Goal: Task Accomplishment & Management: Complete application form

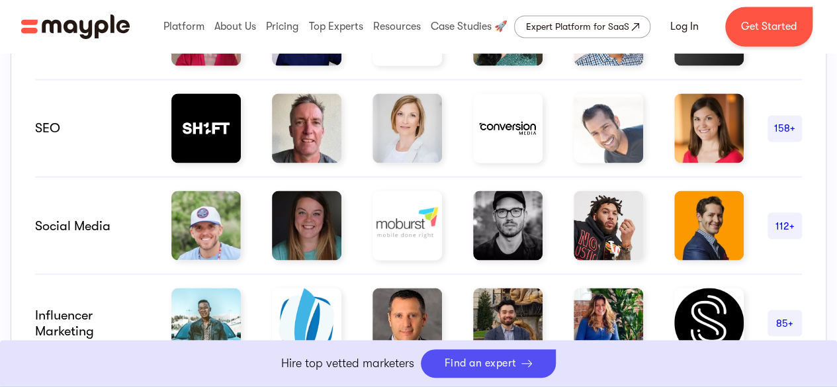
scroll to position [1058, 0]
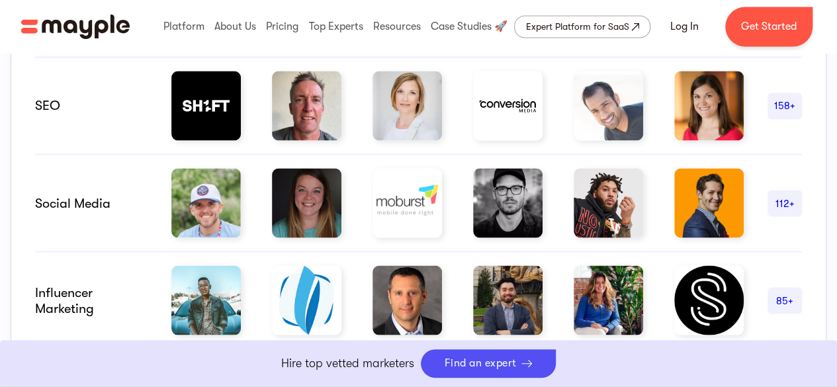
click at [59, 101] on div "SEO" at bounding box center [91, 106] width 112 height 16
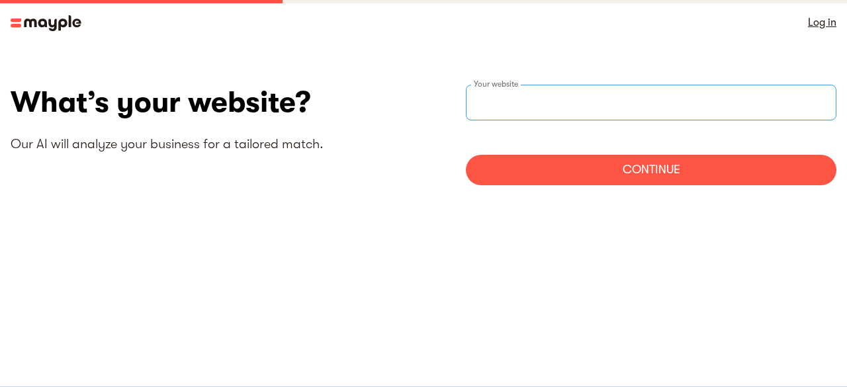
click at [504, 104] on input "websiteStep" at bounding box center [651, 103] width 370 height 36
drag, startPoint x: 495, startPoint y: 87, endPoint x: 479, endPoint y: 101, distance: 22.0
click at [479, 101] on div "Your website" at bounding box center [651, 103] width 370 height 36
paste input "https://musemind.agency/"
type input "https://musemind.agency/"
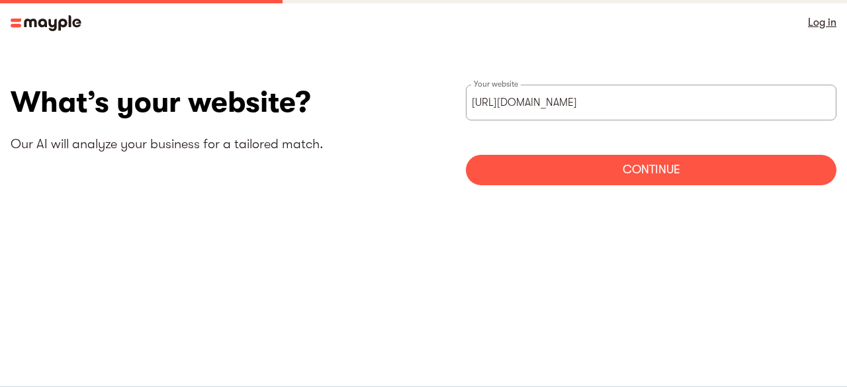
click at [658, 169] on div "Continue" at bounding box center [651, 170] width 370 height 30
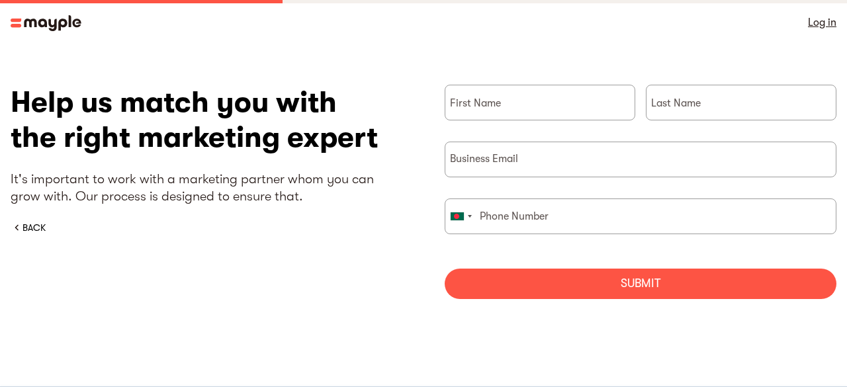
click at [623, 282] on div "Submit" at bounding box center [640, 284] width 392 height 30
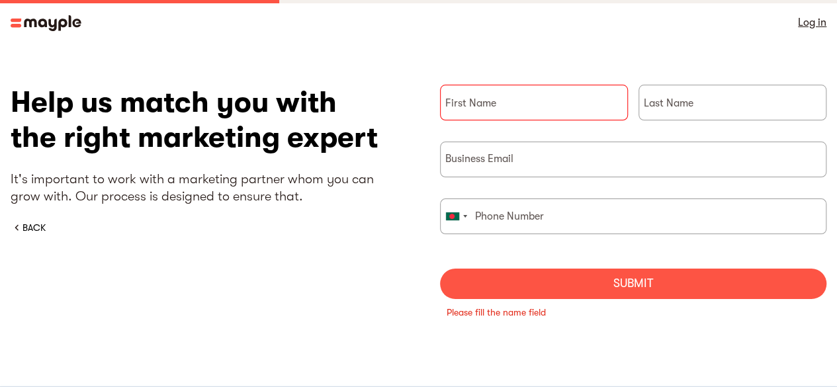
click at [623, 282] on div "Submit" at bounding box center [633, 284] width 387 height 30
click at [157, 155] on div "Help us match you with the right marketing expert It's important to work with a…" at bounding box center [204, 159] width 387 height 149
click at [19, 239] on div "Help us match you with the right marketing expert It's important to work with a…" at bounding box center [418, 210] width 815 height 251
click at [38, 221] on div "BACK" at bounding box center [33, 227] width 23 height 13
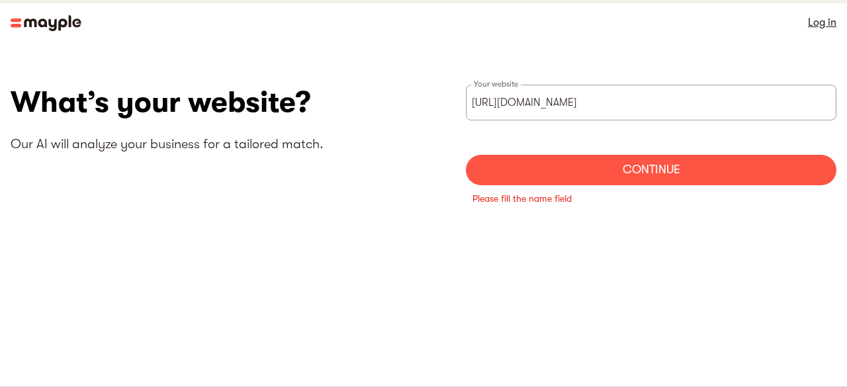
click at [36, 234] on section "What’s your website? Our AI will analyze your business for a tailored match. ht…" at bounding box center [423, 153] width 847 height 216
click at [823, 29] on link "Log in" at bounding box center [821, 22] width 28 height 19
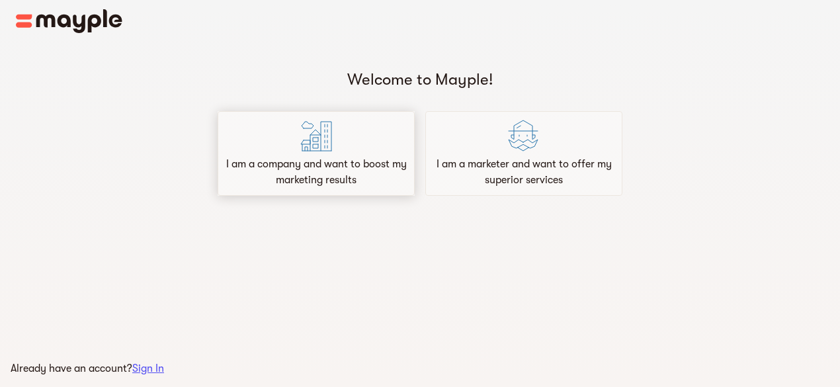
click at [328, 172] on p "I am a company and want to boost my marketing results" at bounding box center [316, 172] width 185 height 32
click at [548, 163] on p "I am a marketer and want to offer my superior services" at bounding box center [523, 172] width 185 height 32
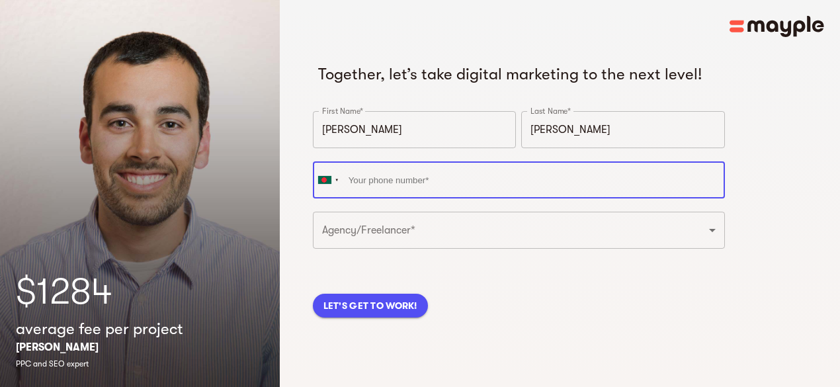
click at [390, 198] on input "tel" at bounding box center [519, 179] width 412 height 37
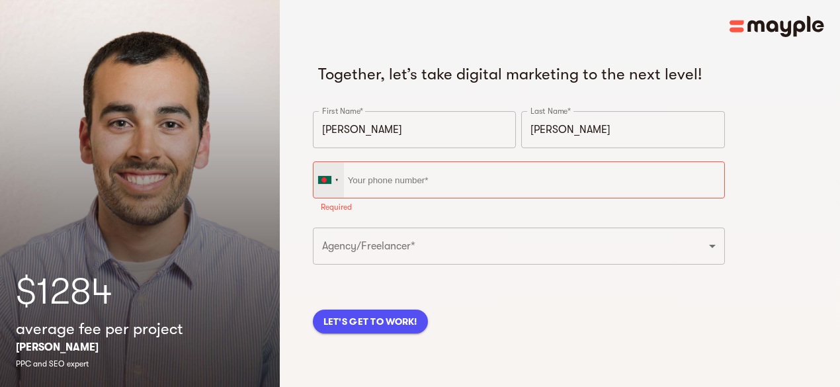
click at [337, 188] on div at bounding box center [337, 180] width 4 height 16
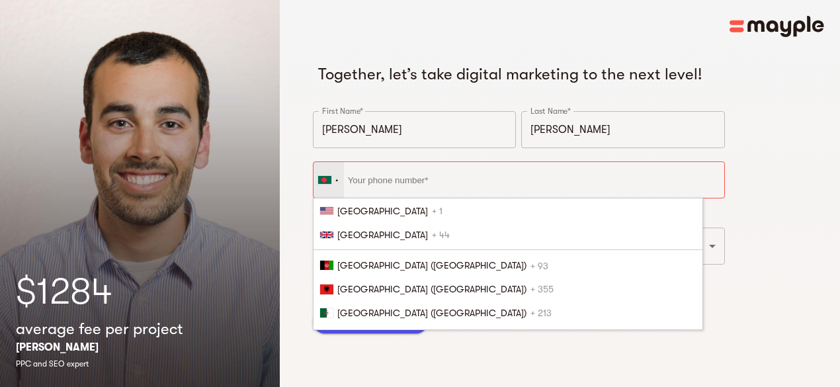
scroll to position [374, 0]
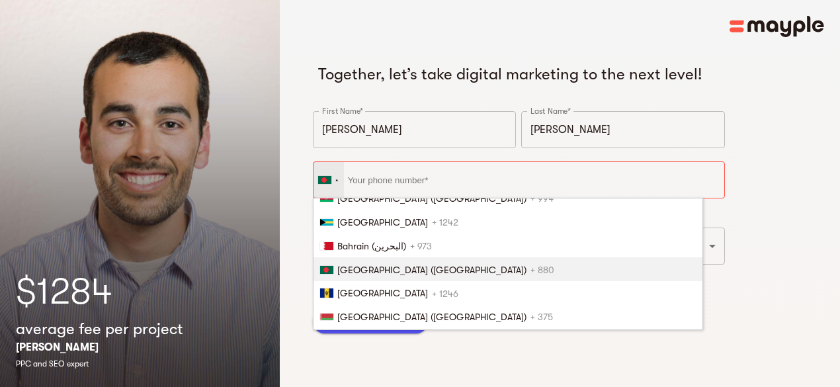
click at [362, 275] on span "[GEOGRAPHIC_DATA] ([GEOGRAPHIC_DATA])" at bounding box center [431, 270] width 189 height 11
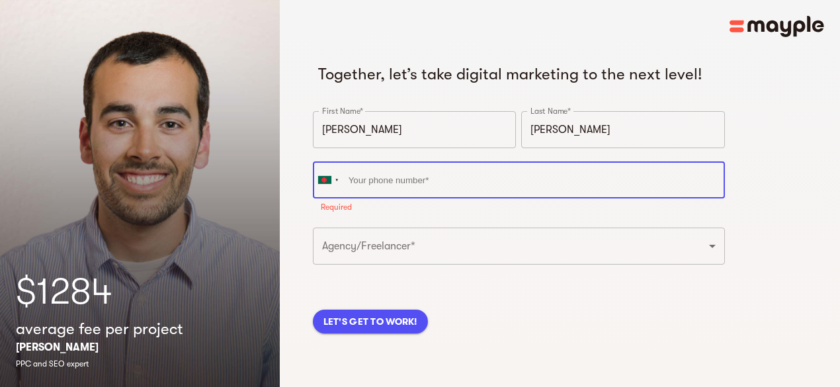
click at [360, 198] on input "tel" at bounding box center [519, 179] width 412 height 37
click at [368, 198] on input "tel" at bounding box center [519, 179] width 412 height 37
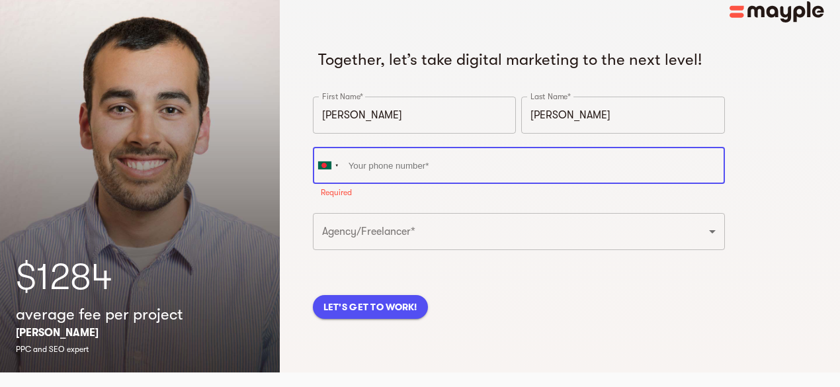
scroll to position [16, 0]
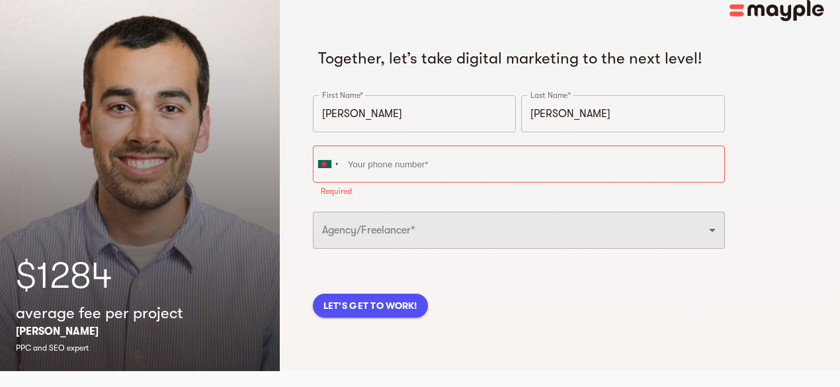
click at [384, 249] on select "Freelancer Digital Agency" at bounding box center [519, 230] width 412 height 37
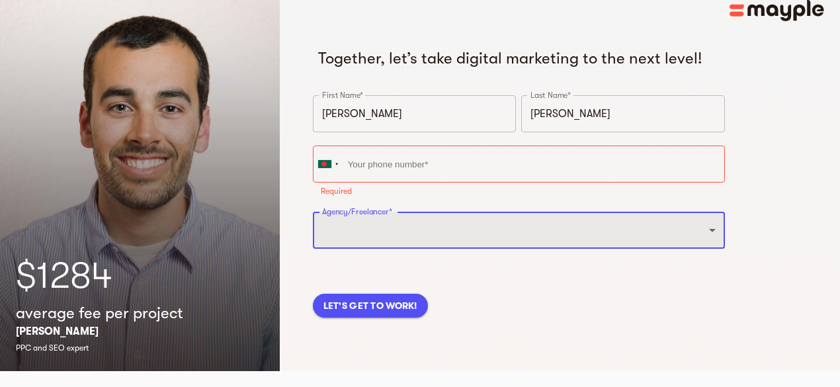
select select "DIGITAL_AGENCY"
click at [313, 233] on select "Freelancer Digital Agency" at bounding box center [519, 230] width 412 height 37
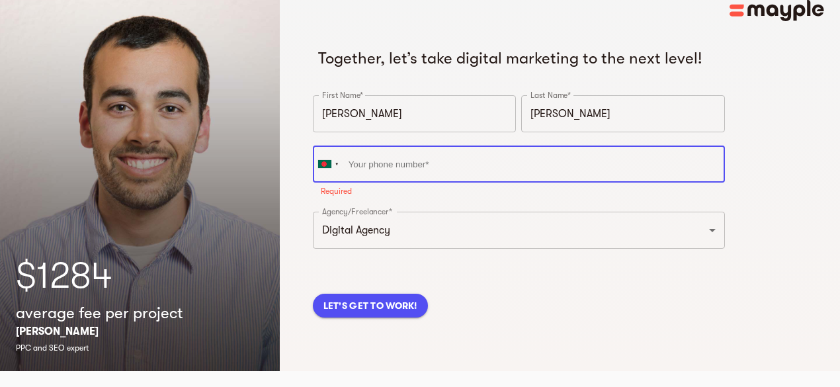
click at [362, 183] on input "tel" at bounding box center [519, 163] width 412 height 37
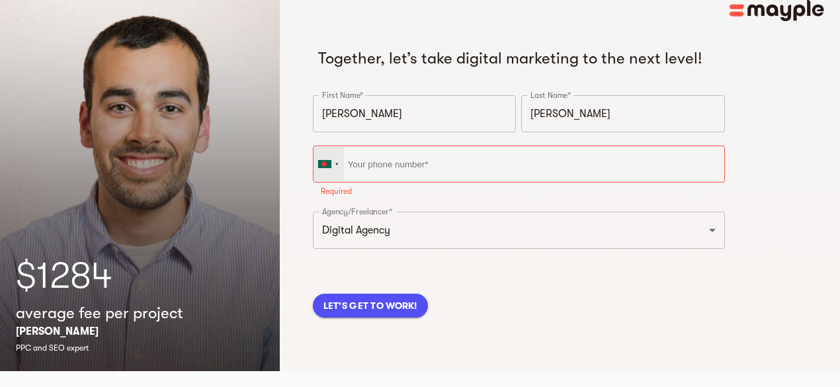
click at [341, 181] on div at bounding box center [328, 164] width 30 height 36
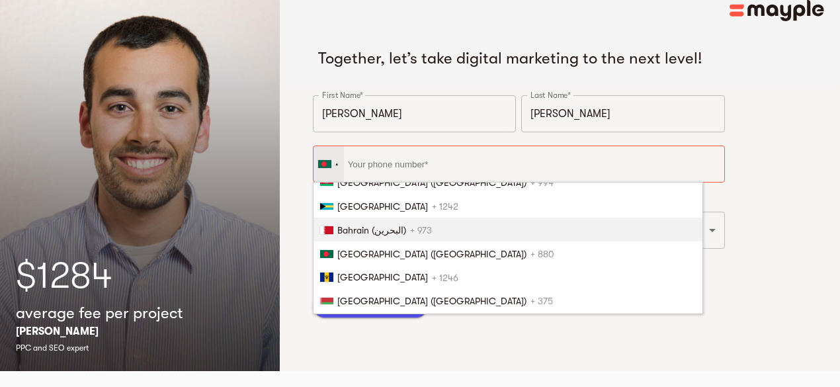
click at [360, 235] on span "Bahrain (‫البحرين‬‎)" at bounding box center [371, 230] width 69 height 11
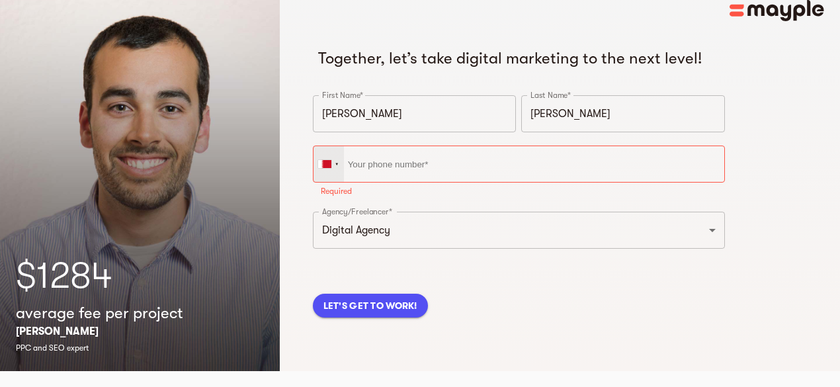
click at [338, 172] on div at bounding box center [337, 164] width 4 height 16
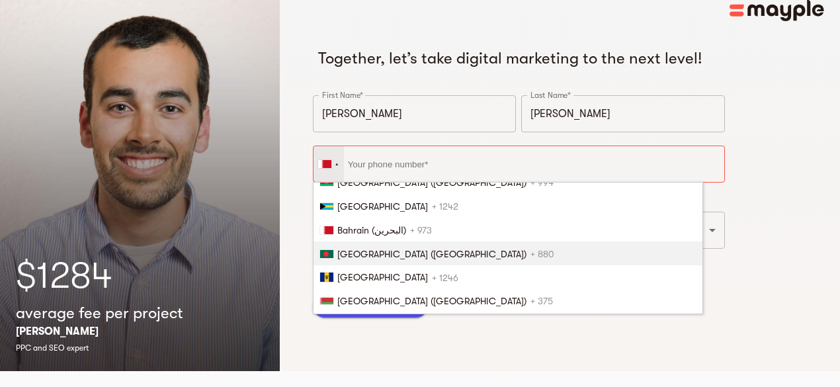
click at [346, 259] on span "[GEOGRAPHIC_DATA] ([GEOGRAPHIC_DATA])" at bounding box center [431, 254] width 189 height 11
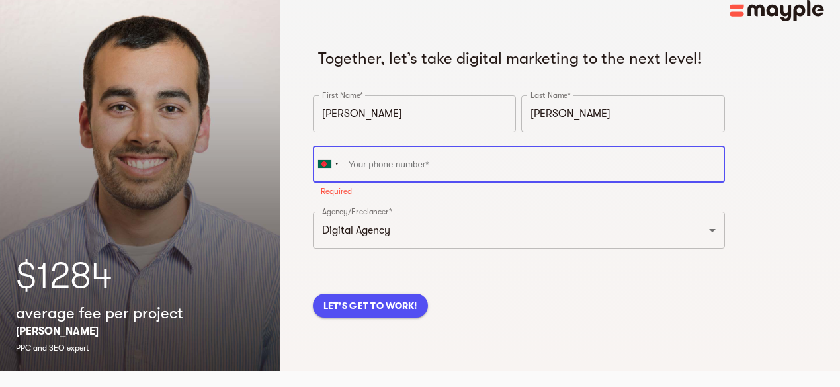
click at [382, 183] on input "tel" at bounding box center [519, 163] width 412 height 37
type input ")"
click at [400, 183] on input "tel" at bounding box center [519, 163] width 412 height 37
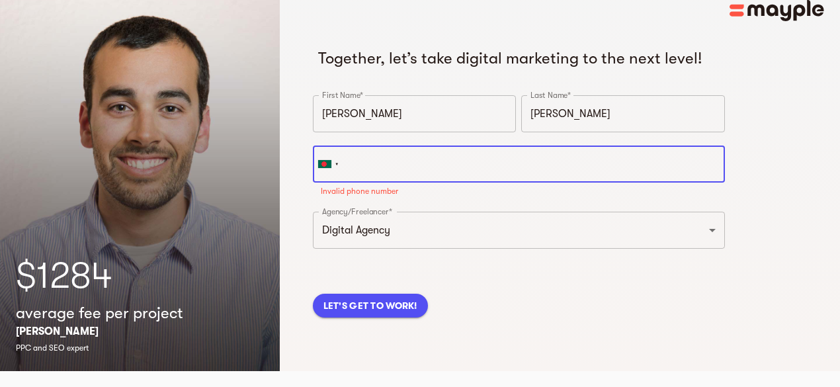
type input "f"
click at [364, 183] on input "tel" at bounding box center [519, 163] width 412 height 37
paste input "1 2 3 4 5 6 7 8 9 10"
drag, startPoint x: 419, startPoint y: 185, endPoint x: 349, endPoint y: 183, distance: 70.8
click at [349, 183] on input "1 2 3 4 5 6 7 8 9 10" at bounding box center [519, 163] width 412 height 37
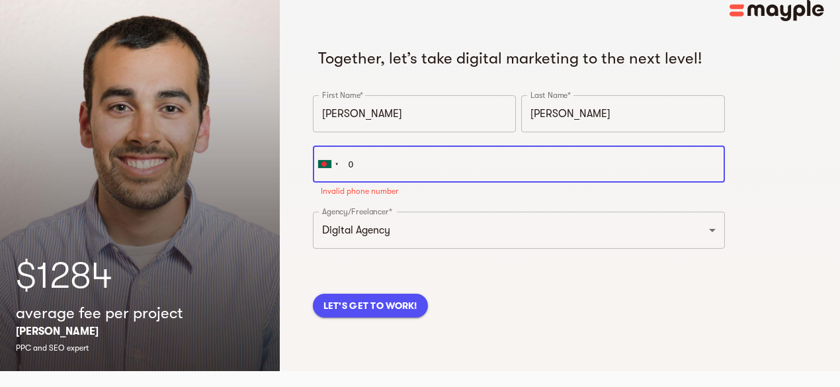
click at [369, 183] on input "0" at bounding box center [519, 163] width 412 height 37
paste input "1 2 3 4 5 6 7 8 9 1"
drag, startPoint x: 361, startPoint y: 182, endPoint x: 411, endPoint y: 186, distance: 49.8
click at [411, 183] on input "01 2 3 4 5 6 7 8 9 1" at bounding box center [519, 163] width 412 height 37
click at [381, 179] on input "01 9 1" at bounding box center [519, 163] width 412 height 37
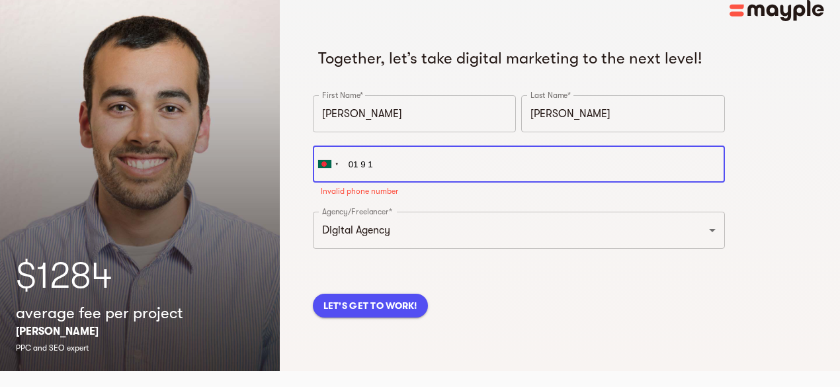
click at [381, 179] on input "01 9 1" at bounding box center [519, 163] width 412 height 37
click at [387, 183] on input "01 9 1" at bounding box center [519, 163] width 412 height 37
paste input "2 3 4 5 6 7 8"
drag, startPoint x: 374, startPoint y: 186, endPoint x: 405, endPoint y: 185, distance: 30.5
click at [410, 183] on input "01 9 12 3 4 5 6 7 8" at bounding box center [519, 163] width 412 height 37
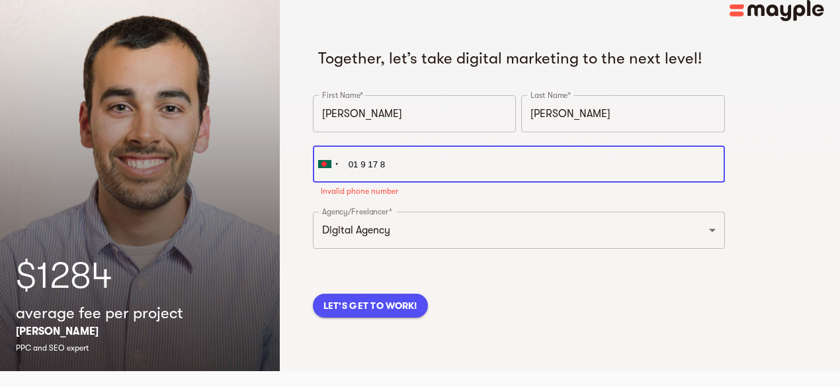
click at [378, 183] on input "01 9 17 8" at bounding box center [519, 163] width 412 height 37
paste input "2 3 4 5 6"
click at [366, 183] on input "01 9 17 2 3 4 5 6 8" at bounding box center [519, 163] width 412 height 37
click at [377, 183] on input "01 9 17 2 3 4 5 6 8" at bounding box center [519, 163] width 412 height 37
paste input "1"
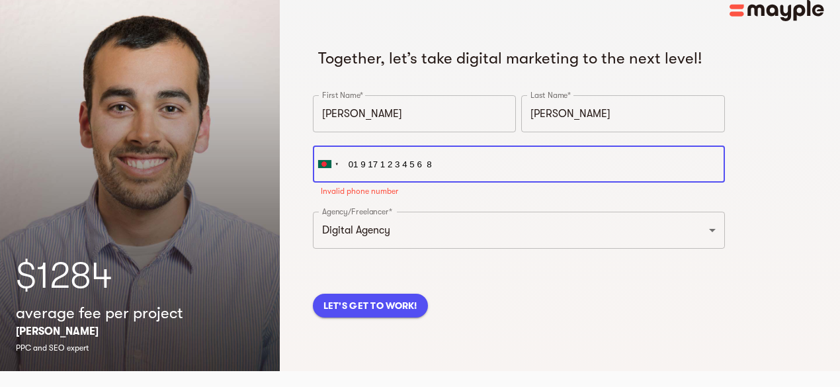
click at [348, 183] on input "01 9 17 1 2 3 4 5 6 8" at bounding box center [519, 163] width 412 height 37
click at [387, 183] on input "01 9 17 1 2 3 4 5 6 8" at bounding box center [519, 163] width 412 height 37
paste input "0"
click at [398, 183] on input "01 9 17 1 02 3 4 5 6 8" at bounding box center [519, 163] width 412 height 37
click at [411, 183] on input "01 9 17 1 0 3 4 5 6 8" at bounding box center [519, 163] width 412 height 37
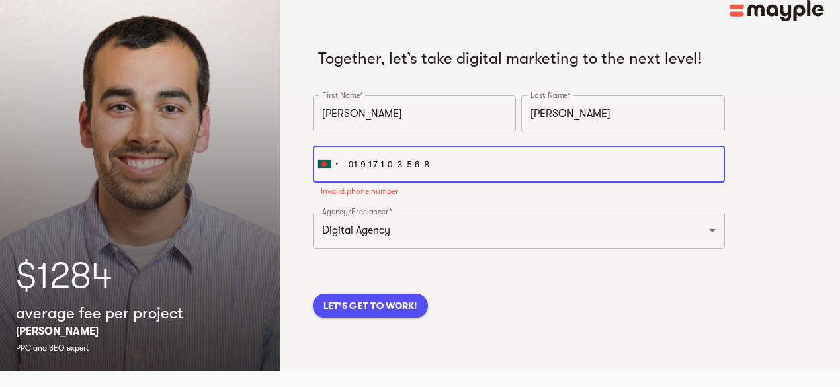
drag, startPoint x: 415, startPoint y: 185, endPoint x: 435, endPoint y: 186, distance: 20.5
click at [435, 183] on input "01 9 17 1 0 3 5 6 8" at bounding box center [519, 163] width 412 height 37
drag, startPoint x: 376, startPoint y: 182, endPoint x: 369, endPoint y: 184, distance: 7.5
click at [369, 183] on input "01 9 17 1 0 3 5" at bounding box center [519, 163] width 412 height 37
click at [421, 183] on input "01 9 17 1 0 3 5" at bounding box center [519, 163] width 412 height 37
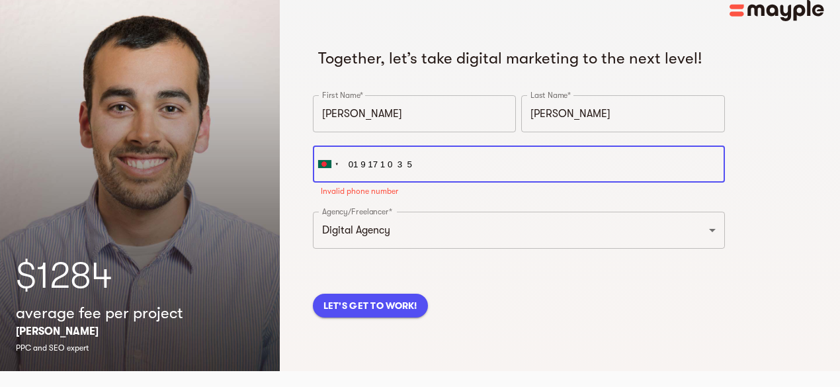
paste input "17"
click at [358, 183] on input "01 9 17 1 0 3 5 17" at bounding box center [519, 163] width 412 height 37
click at [362, 183] on input "01 9 17 1 0 3 5 17" at bounding box center [519, 163] width 412 height 37
click at [347, 183] on input "09 17 1 0 3 5 17" at bounding box center [519, 163] width 412 height 37
click at [360, 183] on input "09 17 1 0 3 5 17" at bounding box center [519, 163] width 412 height 37
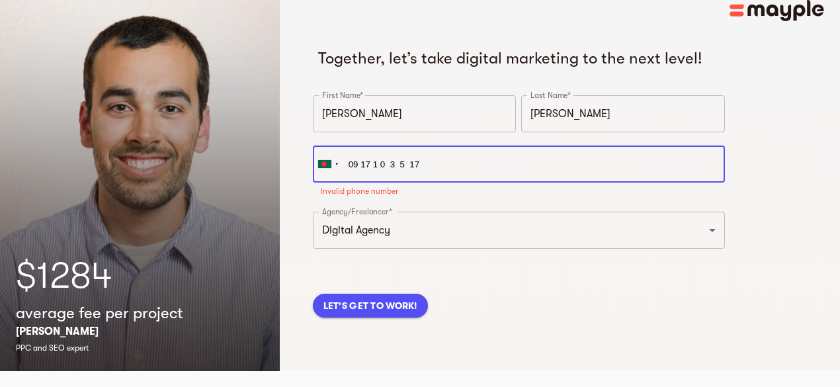
click at [354, 183] on input "09 17 1 0 3 5 17" at bounding box center [519, 163] width 412 height 37
paste input "1"
click at [366, 183] on input "019 17 1 0 3 5 17" at bounding box center [519, 163] width 412 height 37
click at [379, 183] on input "019 17 1 0 3 5 17" at bounding box center [519, 163] width 412 height 37
click at [384, 183] on input "019 171 0 3 5 17" at bounding box center [519, 163] width 412 height 37
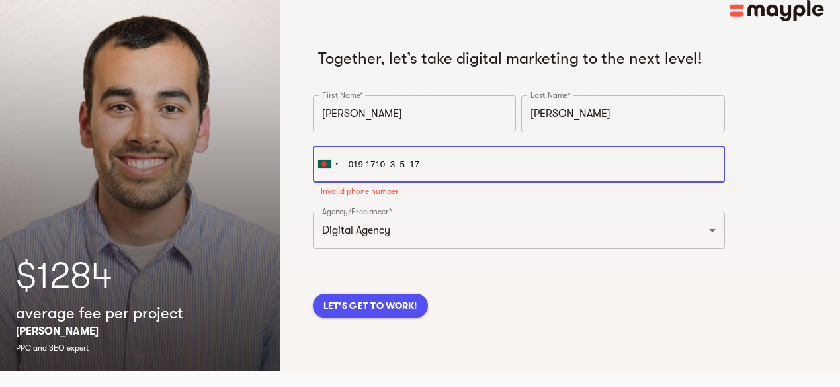
click at [390, 183] on input "019 1710 3 5 17" at bounding box center [519, 163] width 412 height 37
click at [397, 183] on input "019 17103 5 17" at bounding box center [519, 163] width 412 height 37
click at [401, 183] on input "019 171035 17" at bounding box center [519, 163] width 412 height 37
click at [367, 183] on input "019 17103517" at bounding box center [519, 163] width 412 height 37
click at [349, 183] on input "01917103517" at bounding box center [519, 163] width 412 height 37
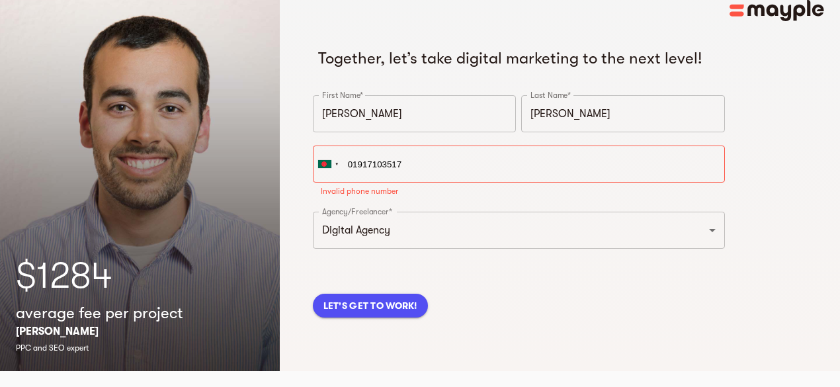
type input "+880 1917-103517"
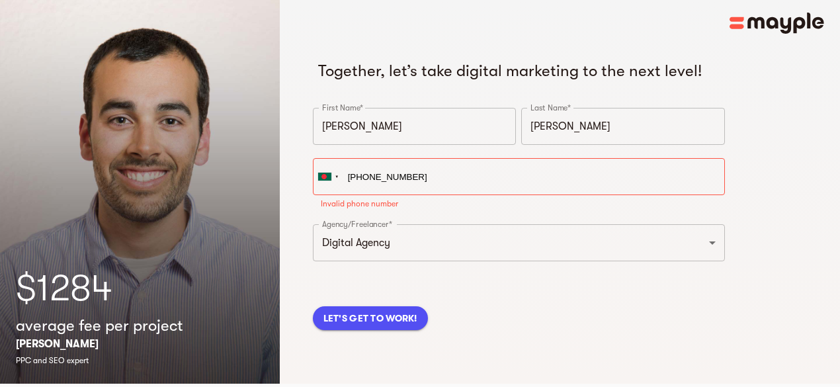
click at [386, 321] on span "LET'S GET TO WORK!" at bounding box center [370, 318] width 94 height 16
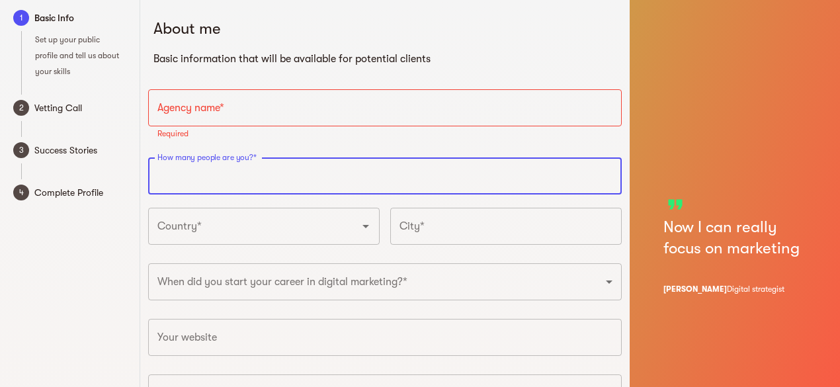
click at [228, 167] on input "number" at bounding box center [385, 175] width 474 height 37
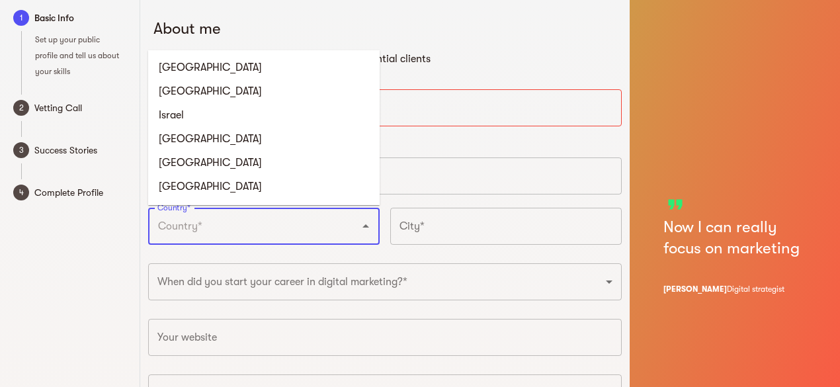
click at [242, 220] on input "Country*" at bounding box center [245, 226] width 183 height 25
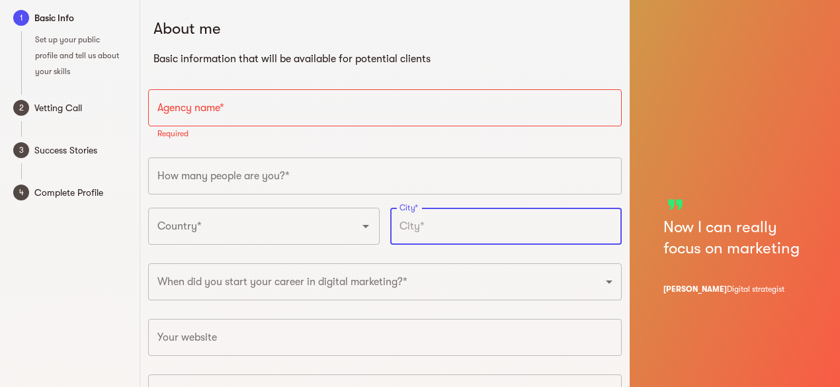
click at [468, 230] on input "text" at bounding box center [505, 226] width 231 height 37
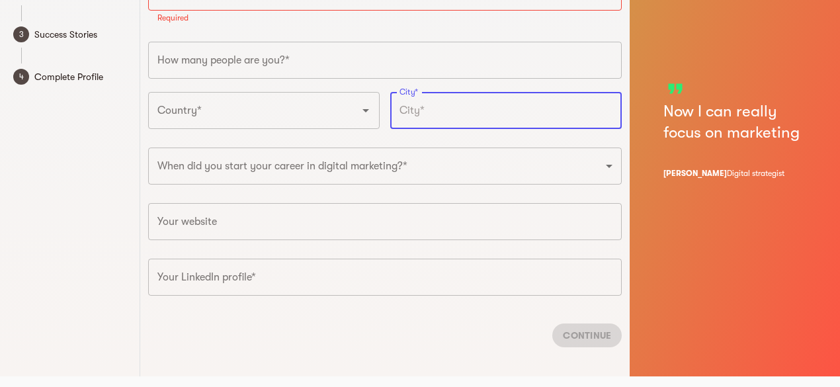
scroll to position [124, 0]
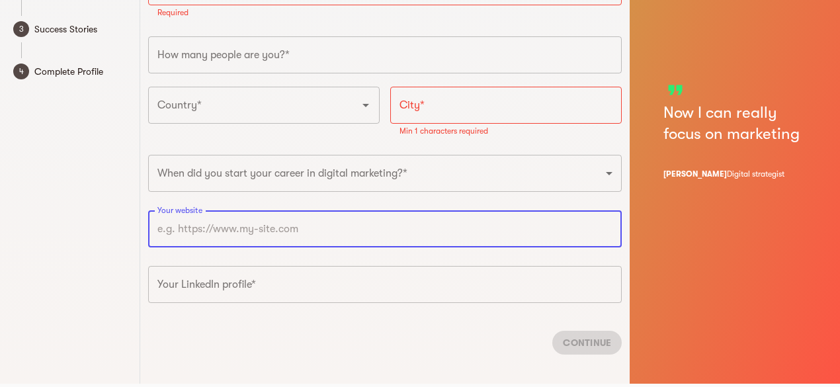
click at [260, 221] on input "text" at bounding box center [385, 228] width 474 height 37
click at [213, 288] on input "text" at bounding box center [385, 284] width 474 height 37
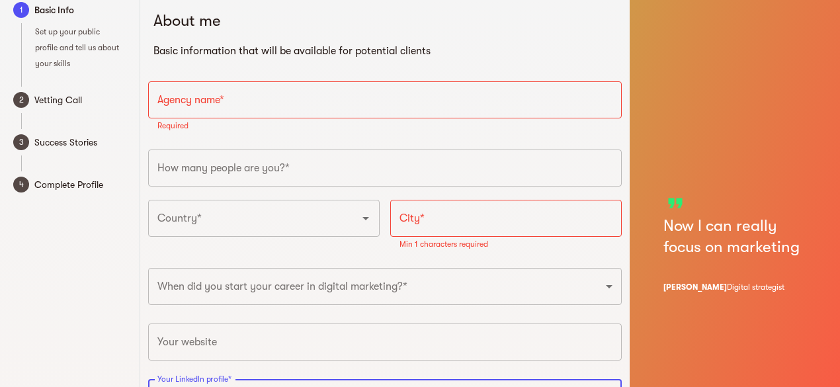
scroll to position [0, 0]
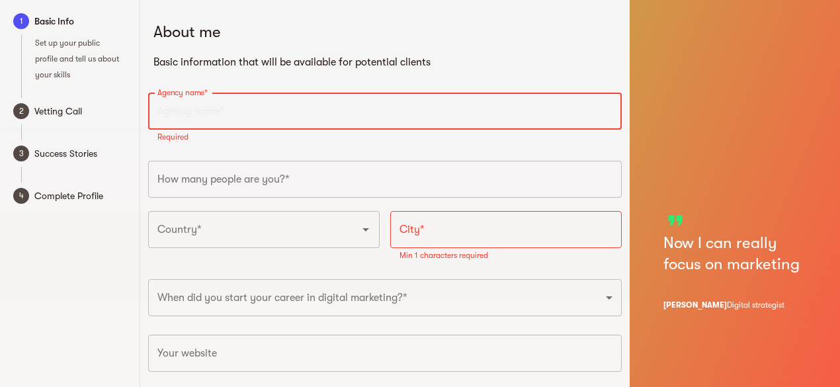
click at [184, 108] on input "text" at bounding box center [385, 111] width 474 height 37
click at [204, 112] on input "text" at bounding box center [385, 111] width 474 height 37
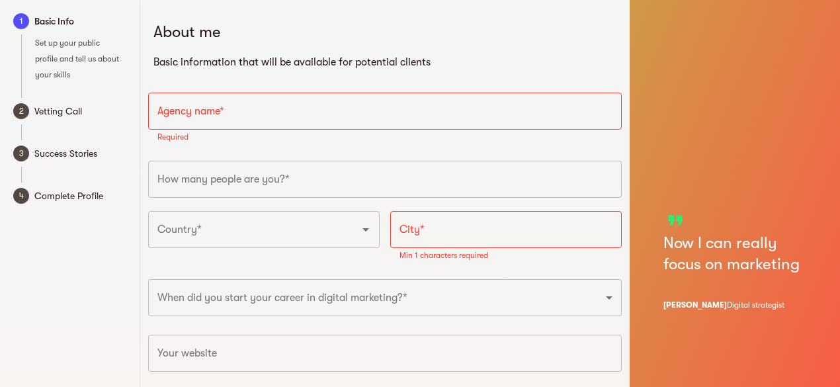
click at [235, 151] on div "Agency name* Agency name* Required" at bounding box center [385, 121] width 485 height 68
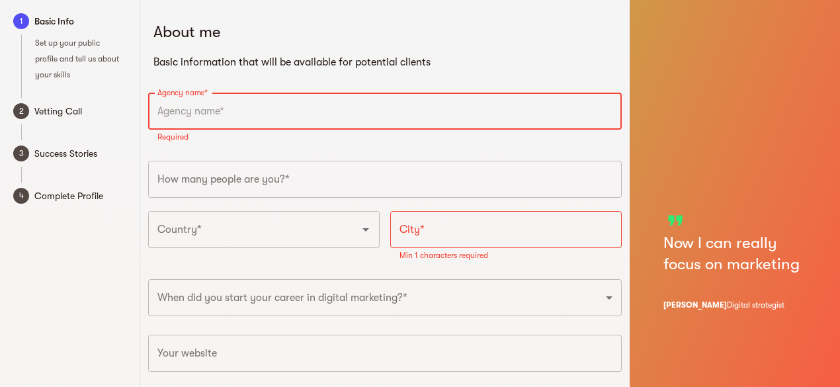
click at [201, 106] on input "text" at bounding box center [385, 111] width 474 height 37
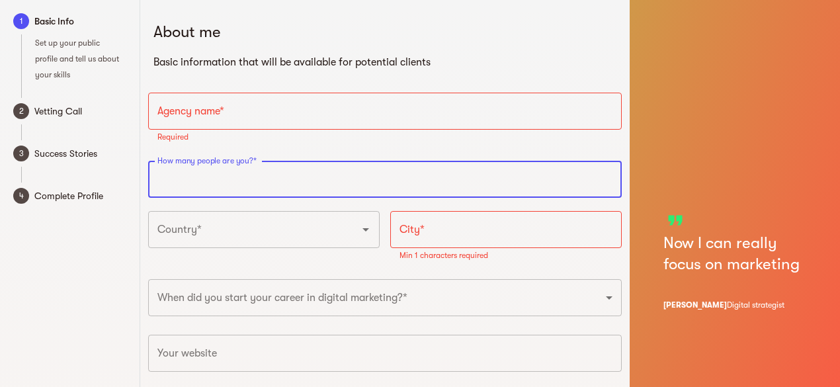
click at [226, 179] on input "number" at bounding box center [385, 179] width 474 height 37
click at [212, 115] on input "text" at bounding box center [385, 111] width 474 height 37
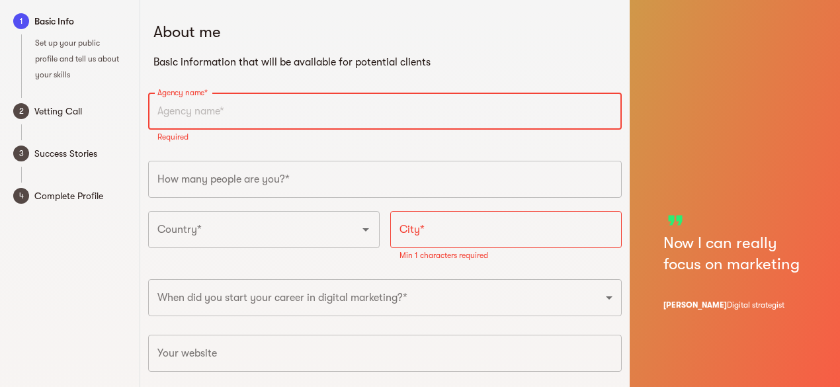
click at [180, 110] on input "text" at bounding box center [385, 111] width 474 height 37
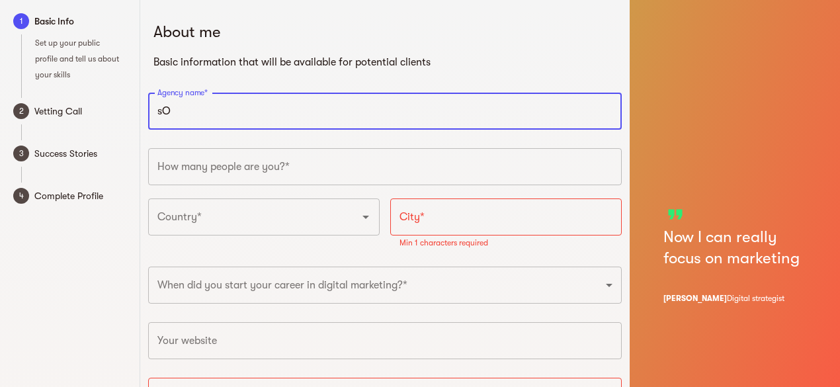
type input "s"
click at [171, 115] on input "Soft" at bounding box center [385, 111] width 474 height 37
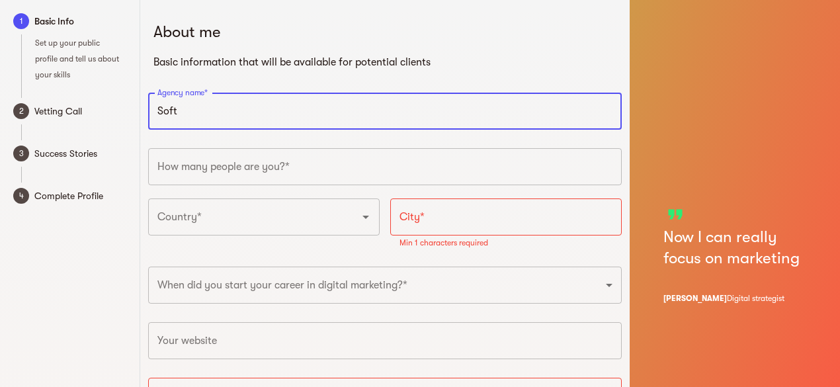
paste input "https://www.software-valley.com/"
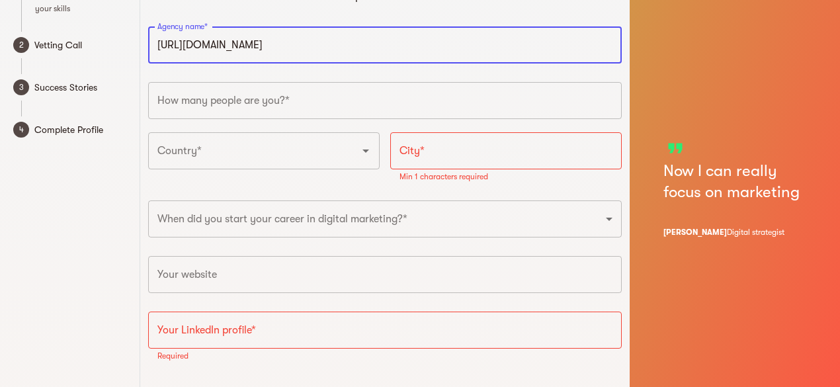
type input "https://www.software-valley.com/"
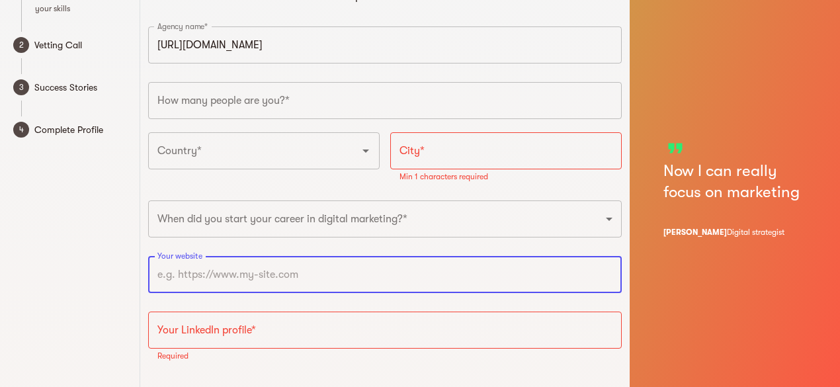
click at [190, 274] on input "text" at bounding box center [385, 274] width 474 height 37
paste input "https://www.software-valley.com/"
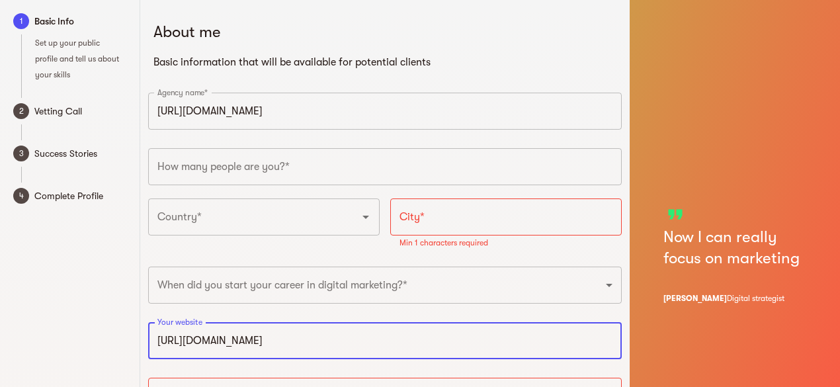
type input "https://www.software-valley.com"
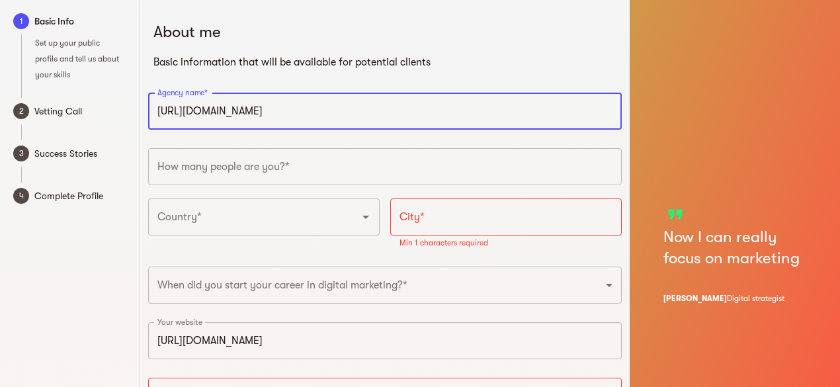
drag, startPoint x: 220, startPoint y: 108, endPoint x: 133, endPoint y: 109, distance: 86.6
click at [133, 109] on div "1 Basic Info Set up your public profile and tell us about your skills 2 Vetting…" at bounding box center [420, 254] width 840 height 508
drag, startPoint x: 233, startPoint y: 110, endPoint x: 294, endPoint y: 110, distance: 60.8
click at [294, 110] on input "software-valley.com/" at bounding box center [385, 111] width 474 height 37
click at [160, 114] on input "software-valley" at bounding box center [385, 111] width 474 height 37
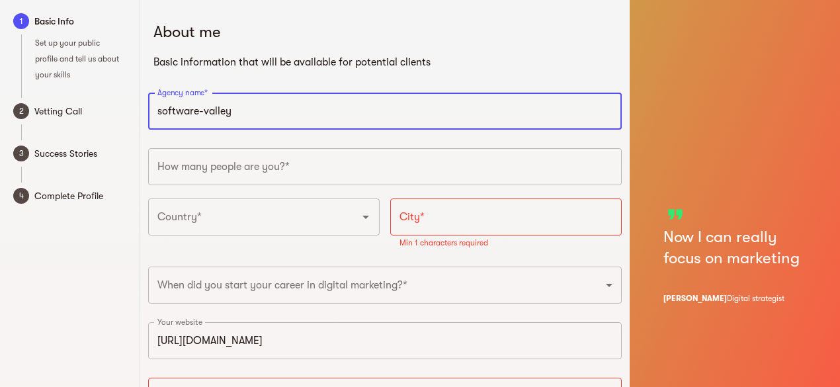
type input "software-valley"
click at [225, 165] on input "number" at bounding box center [385, 166] width 474 height 37
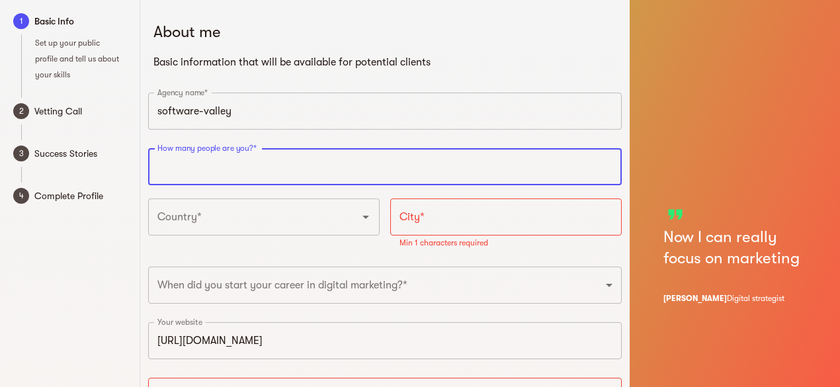
click at [291, 166] on input "number" at bounding box center [385, 166] width 474 height 37
click at [608, 173] on input "number" at bounding box center [385, 166] width 474 height 37
click at [608, 167] on input "1" at bounding box center [385, 166] width 474 height 37
click at [608, 159] on input "1" at bounding box center [385, 166] width 474 height 37
click at [607, 164] on input "2" at bounding box center [385, 166] width 474 height 37
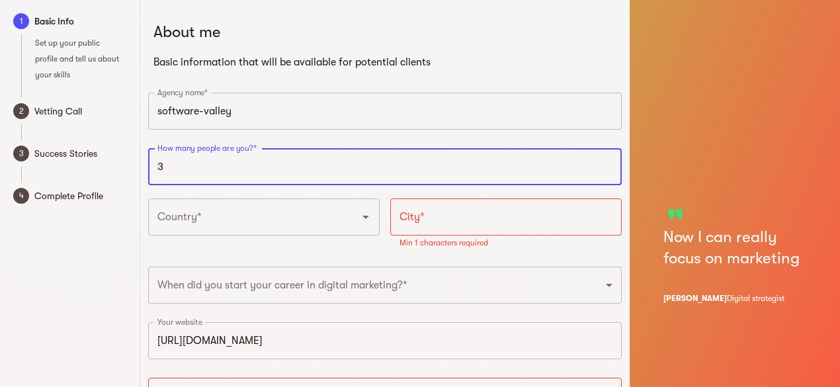
click at [607, 164] on input "3" at bounding box center [385, 166] width 474 height 37
click at [607, 164] on input "4" at bounding box center [385, 166] width 474 height 37
click at [607, 164] on input "5" at bounding box center [385, 166] width 474 height 37
type input "6"
click at [607, 164] on input "6" at bounding box center [385, 166] width 474 height 37
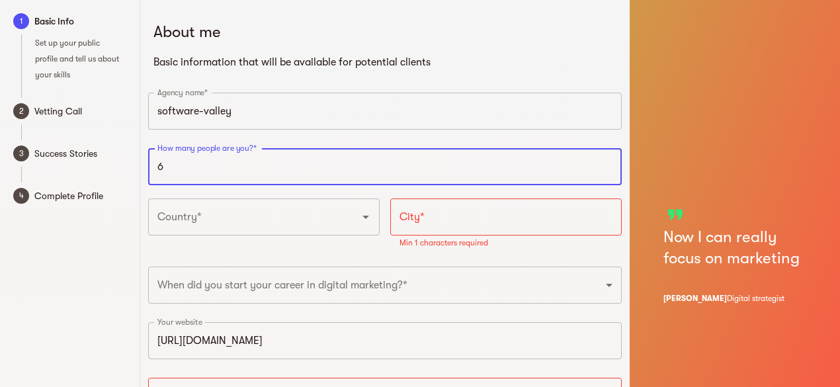
click at [356, 222] on div at bounding box center [356, 217] width 34 height 19
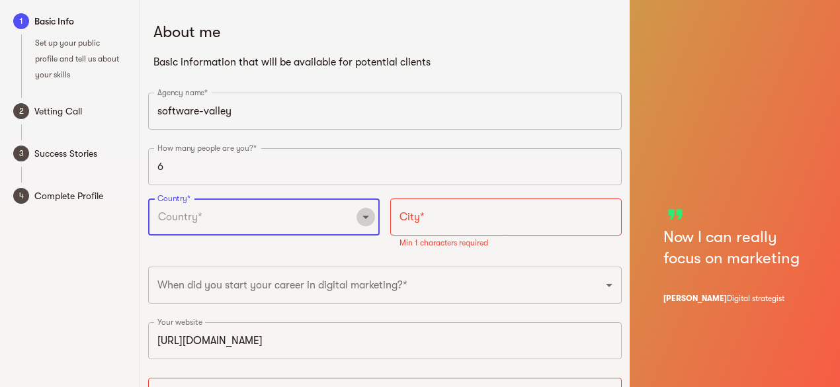
click at [367, 217] on icon "Open" at bounding box center [366, 217] width 16 height 16
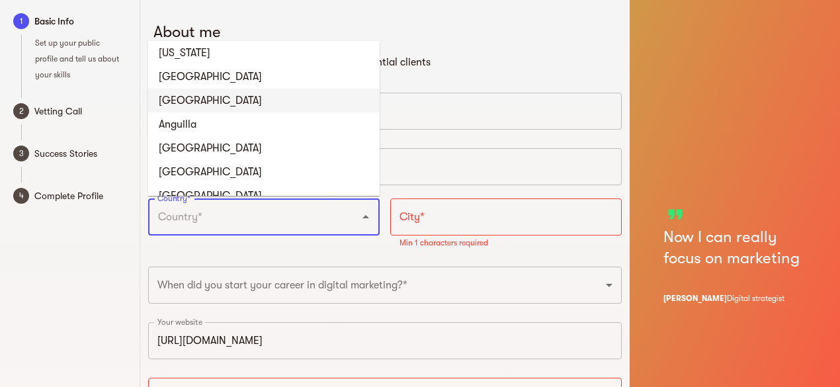
scroll to position [595, 0]
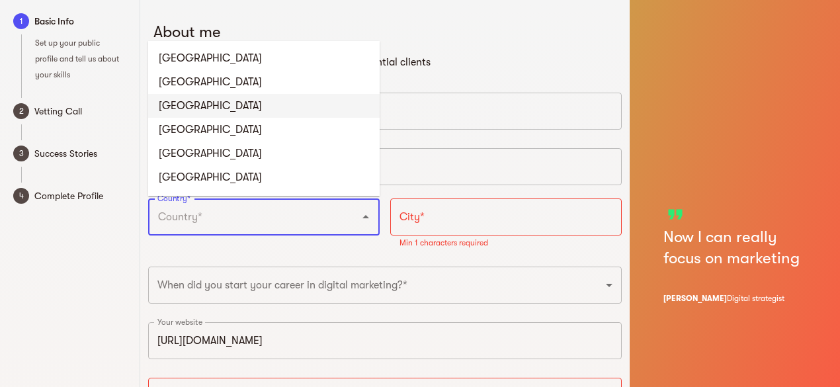
click at [197, 108] on li "Bangladesh" at bounding box center [263, 106] width 231 height 24
type input "Bangladesh"
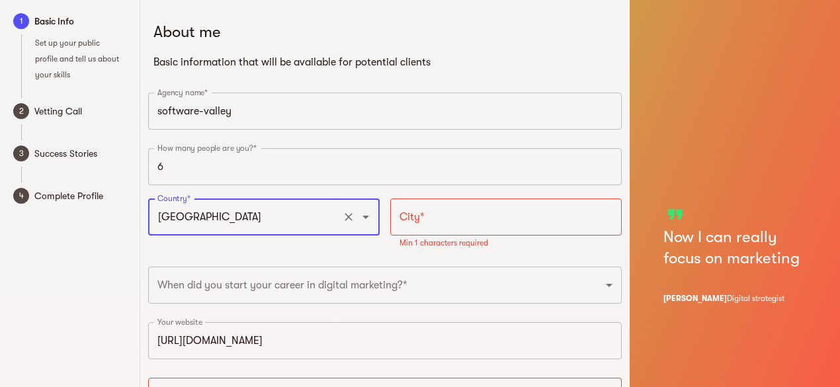
click at [468, 226] on input "text" at bounding box center [505, 216] width 231 height 37
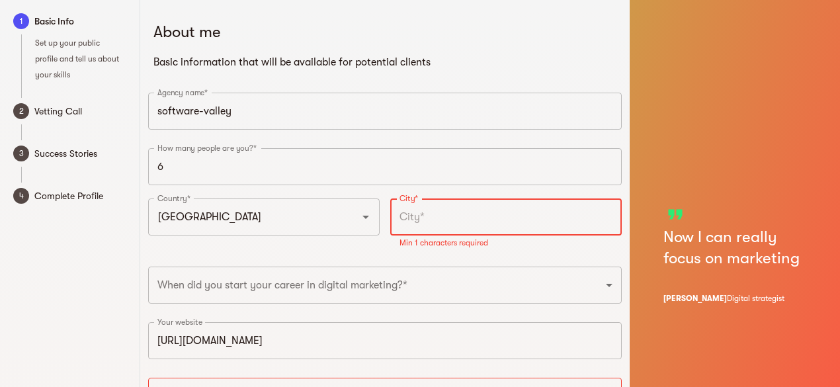
click at [462, 220] on input "text" at bounding box center [505, 216] width 231 height 37
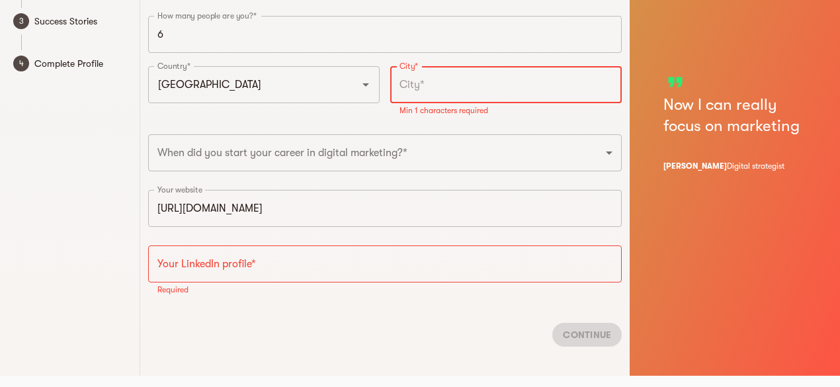
scroll to position [0, 0]
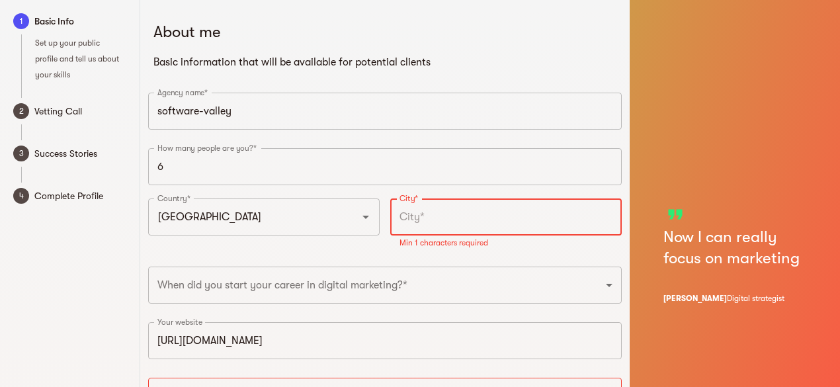
click at [448, 230] on input "text" at bounding box center [505, 216] width 231 height 37
click at [444, 218] on input "text" at bounding box center [505, 216] width 231 height 37
click at [596, 224] on input "text" at bounding box center [505, 216] width 231 height 37
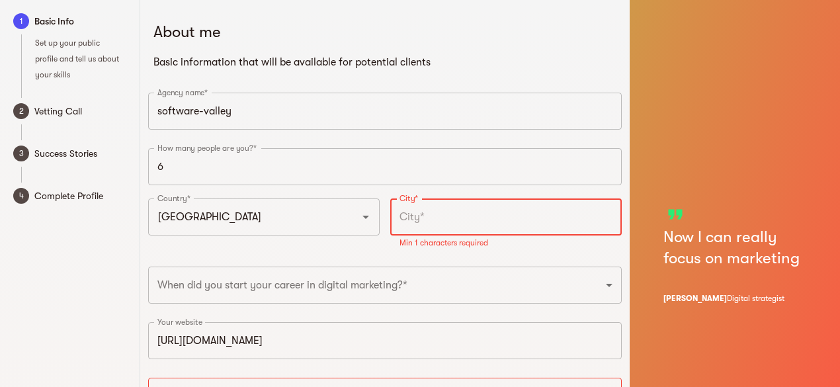
type input "d"
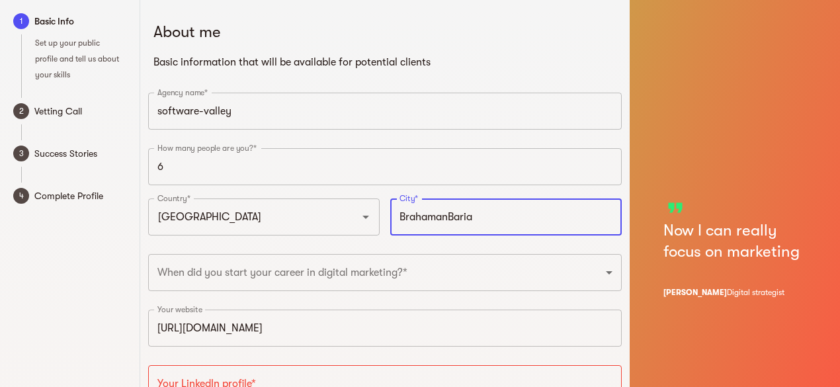
type input "BrahamanBaria"
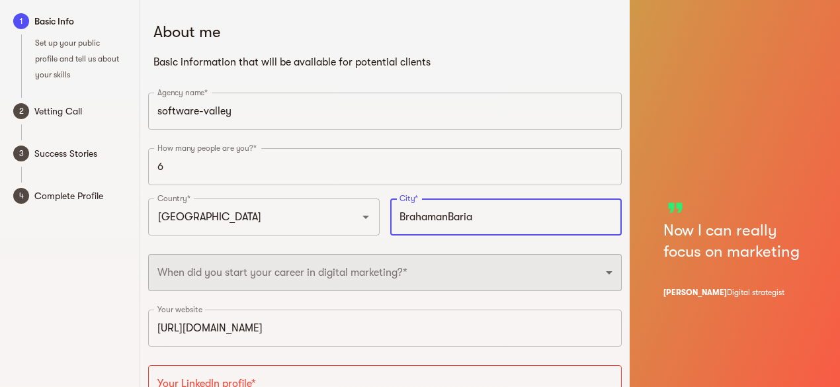
click at [293, 273] on select "2025 2024 2023 2022 2021 2020 2019 2018 2017 2016 2015 2014 2013 2012 2011 2010…" at bounding box center [385, 272] width 474 height 37
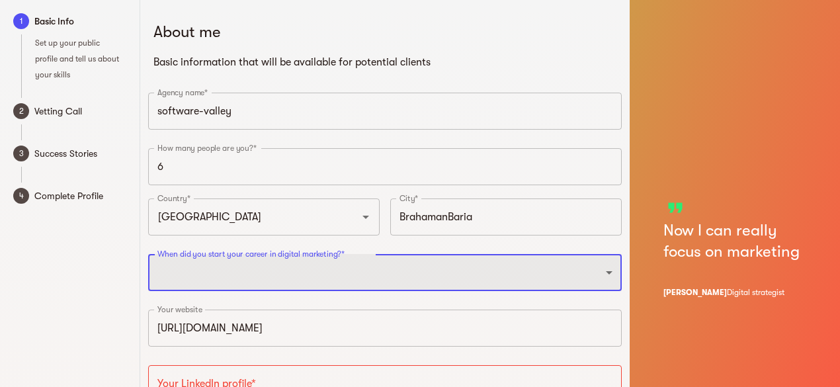
select select "2014"
click at [148, 254] on select "2025 2024 2023 2022 2021 2020 2019 2018 2017 2016 2015 2014 2013 2012 2011 2010…" at bounding box center [385, 272] width 474 height 37
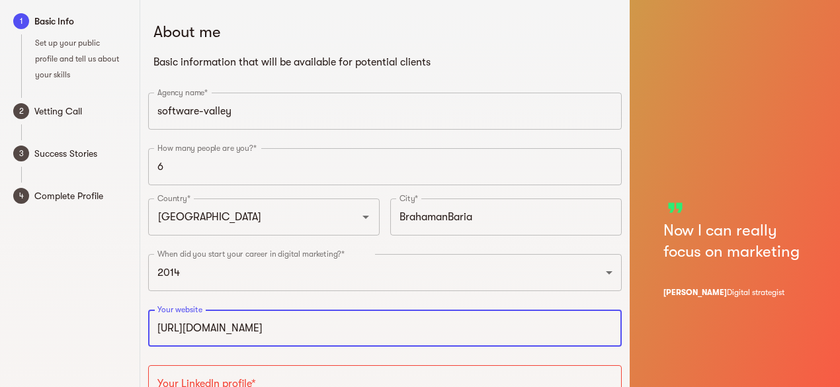
click at [420, 341] on input "https://www.software-valley.com" at bounding box center [385, 328] width 474 height 37
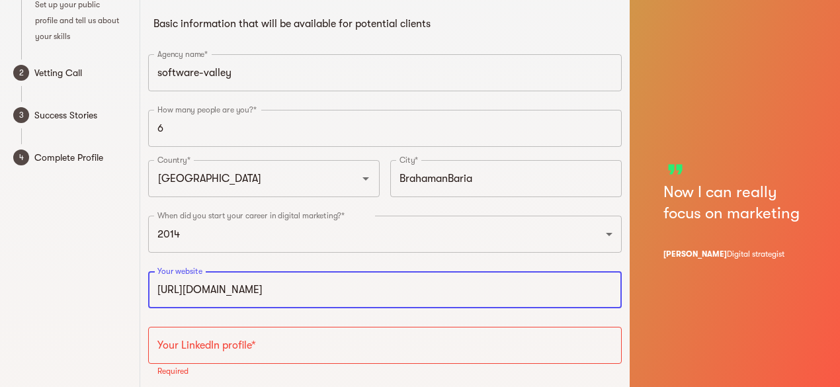
scroll to position [124, 0]
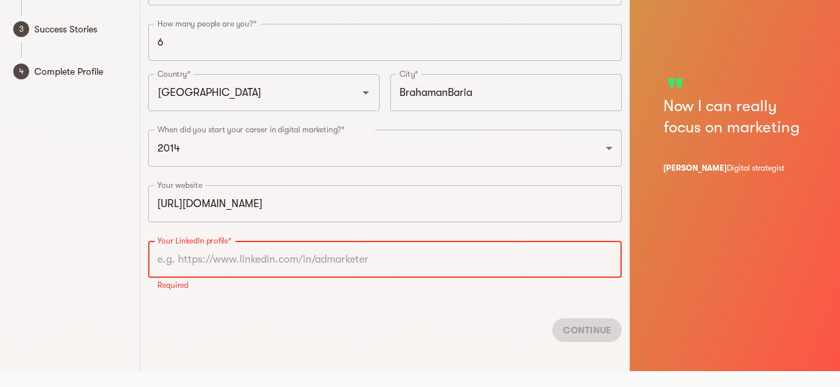
click at [283, 255] on input "text" at bounding box center [385, 259] width 474 height 37
